Goal: Task Accomplishment & Management: Complete application form

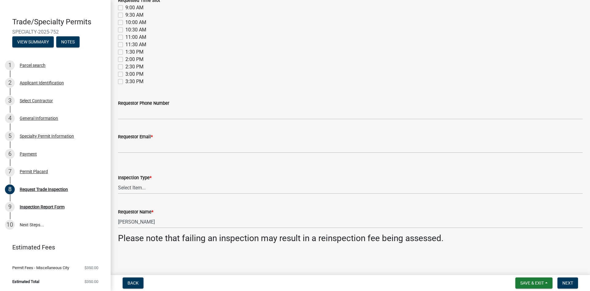
scroll to position [6, 0]
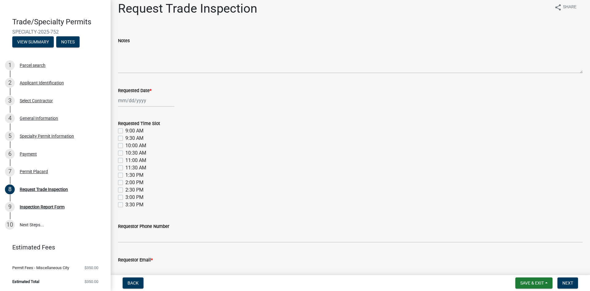
click at [129, 99] on div at bounding box center [146, 100] width 56 height 13
select select "9"
select select "2025"
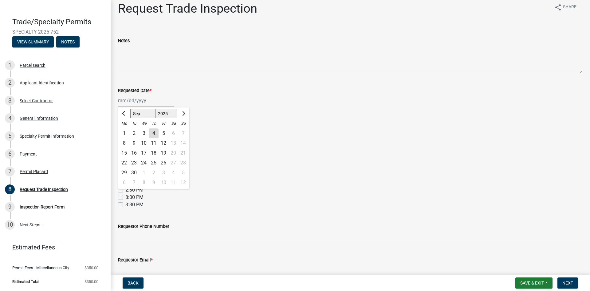
click at [133, 144] on div "9" at bounding box center [134, 143] width 10 height 10
type input "[DATE]"
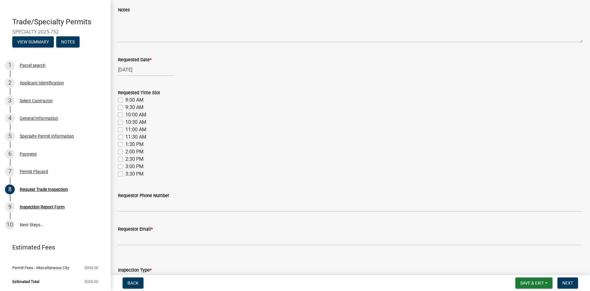
scroll to position [68, 0]
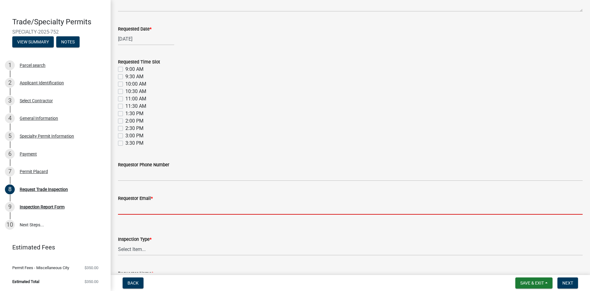
click at [136, 210] on input "Requestor Email *" at bounding box center [350, 208] width 465 height 13
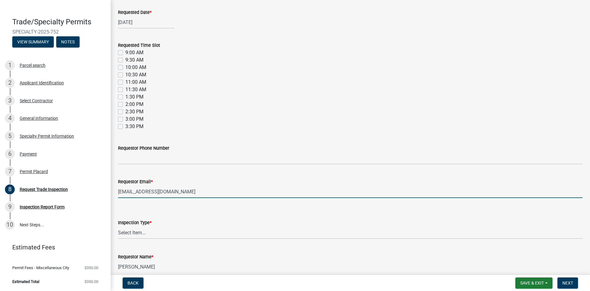
scroll to position [98, 0]
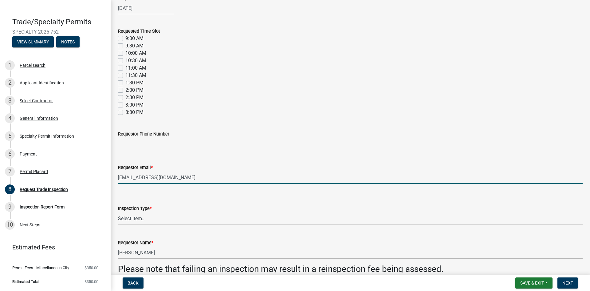
type input "[EMAIL_ADDRESS][DOMAIN_NAME]"
click at [145, 220] on select "Select Item... Electrical Temporary Power Temporary to Permanent Power Mechanic…" at bounding box center [350, 218] width 465 height 13
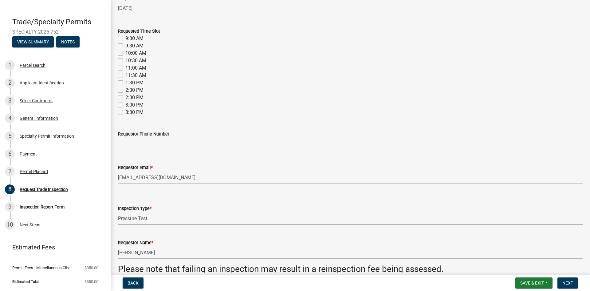
click at [118, 212] on select "Select Item... Electrical Temporary Power Temporary to Permanent Power Mechanic…" at bounding box center [350, 218] width 465 height 13
select select "d52f2b87-9c85-4391-9966-d5c48a3f4942"
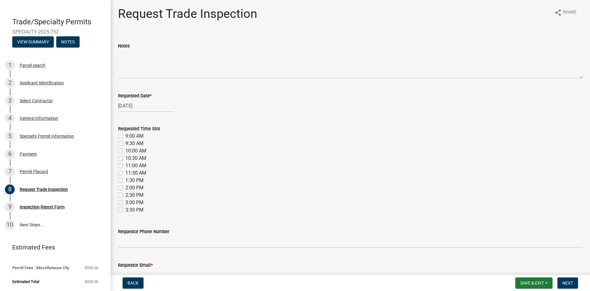
scroll to position [0, 0]
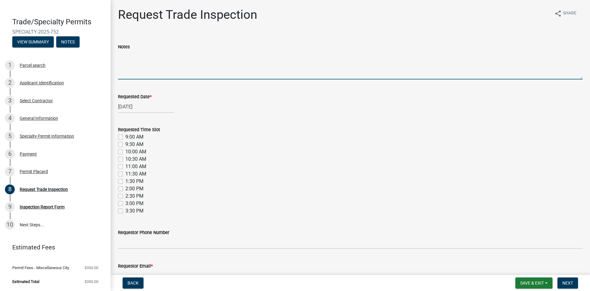
click at [144, 78] on textarea "Notes" at bounding box center [350, 64] width 465 height 29
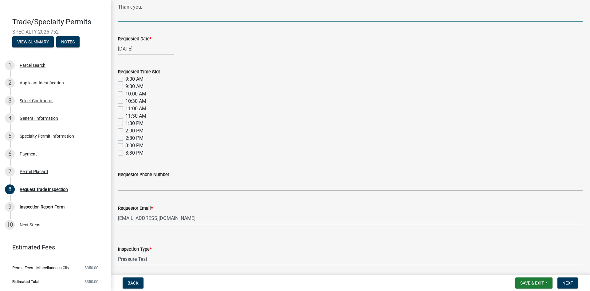
scroll to position [129, 0]
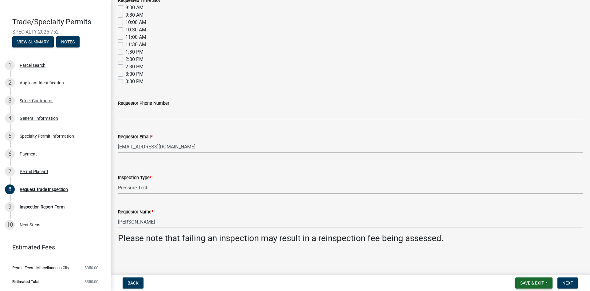
type textarea "We received an email that the fire marshal would be on site for another inspect…"
click at [537, 283] on span "Save & Exit" at bounding box center [533, 282] width 24 height 5
click at [476, 279] on div "Back Save & Exit Save Save & Exit Next" at bounding box center [351, 282] width 470 height 11
click at [568, 283] on span "Next" at bounding box center [568, 282] width 11 height 5
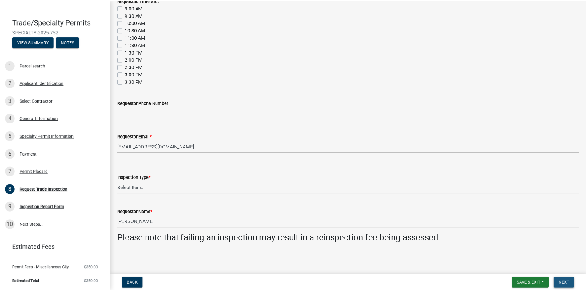
scroll to position [0, 0]
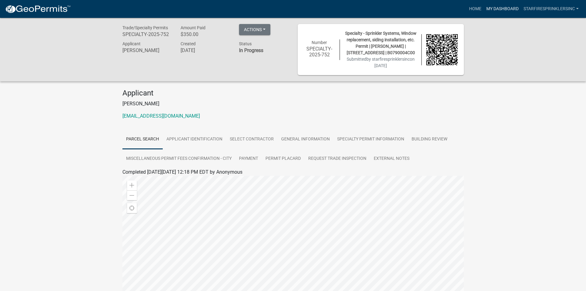
click at [506, 8] on link "My Dashboard" at bounding box center [502, 9] width 37 height 12
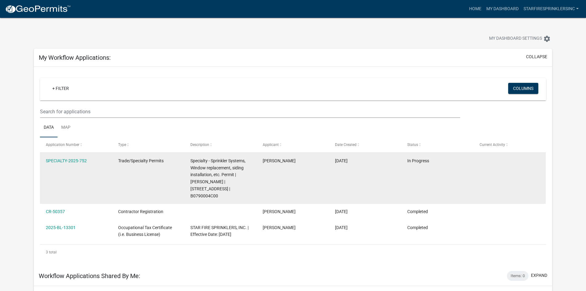
click at [217, 175] on span "Specialty - Sprinkler Systems, Window replacement, siding installation, etc. Pe…" at bounding box center [217, 178] width 55 height 40
click at [452, 181] on datatable-body-cell "In Progress" at bounding box center [437, 178] width 72 height 51
click at [68, 160] on link "SPECIALTY-2025-752" at bounding box center [66, 160] width 41 height 5
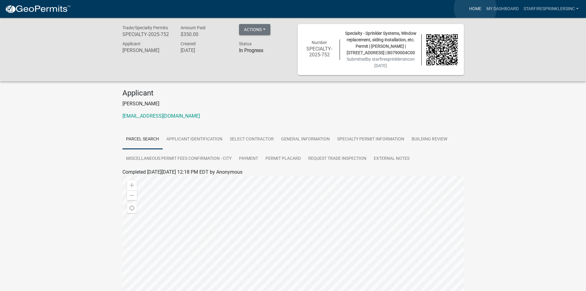
click at [475, 8] on link "Home" at bounding box center [475, 9] width 17 height 12
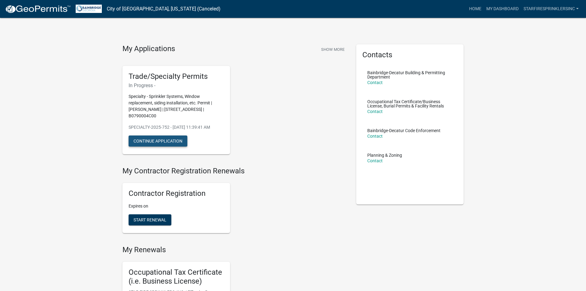
click at [152, 139] on button "Continue Application" at bounding box center [158, 140] width 59 height 11
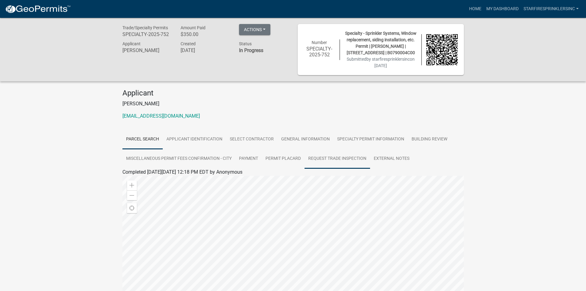
click at [323, 164] on link "Request Trade Inspection" at bounding box center [337, 159] width 66 height 20
